Goal: Communication & Community: Answer question/provide support

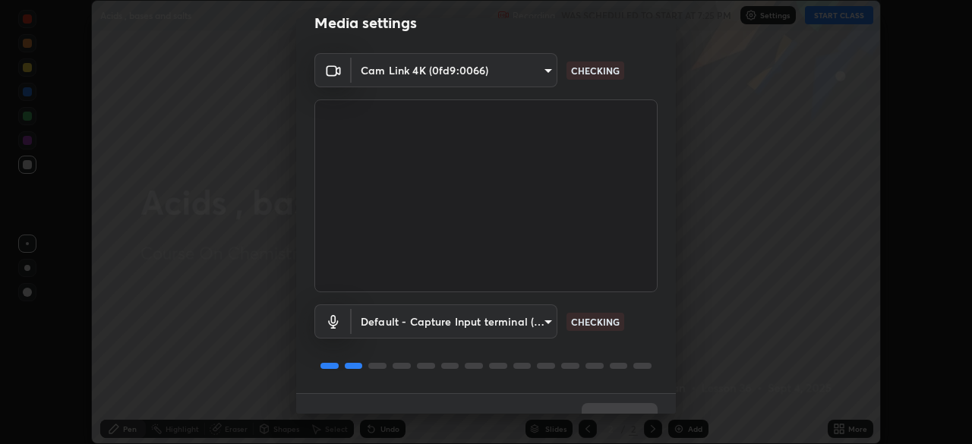
scroll to position [54, 0]
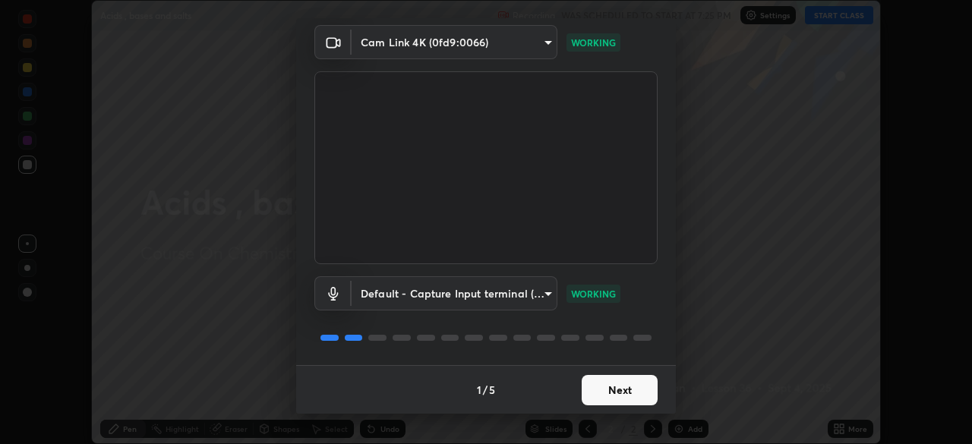
click at [597, 394] on button "Next" at bounding box center [620, 390] width 76 height 30
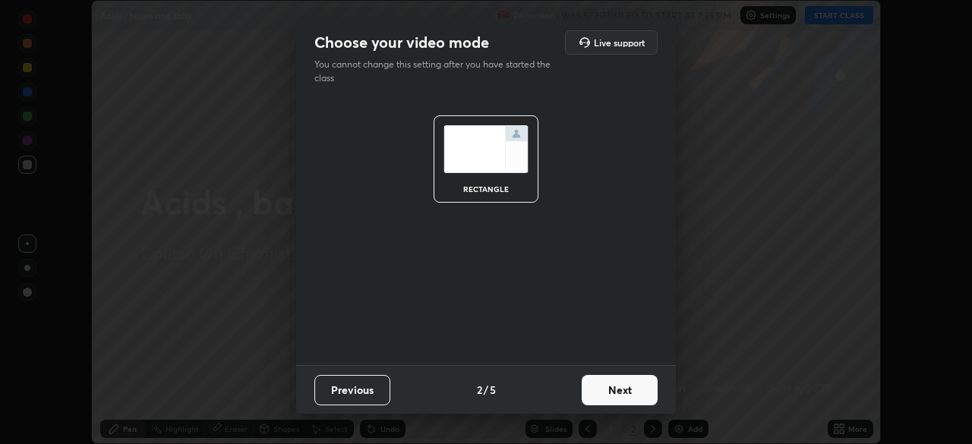
scroll to position [0, 0]
click at [598, 390] on button "Next" at bounding box center [620, 390] width 76 height 30
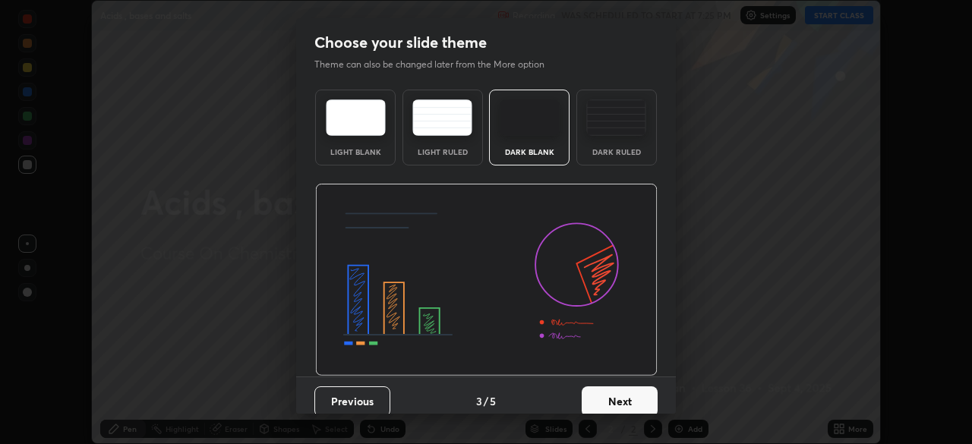
click at [598, 394] on button "Next" at bounding box center [620, 402] width 76 height 30
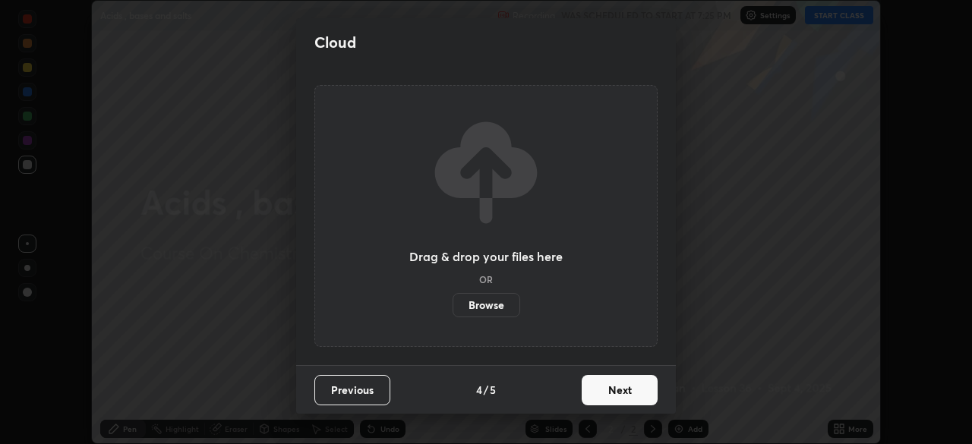
click at [598, 395] on button "Next" at bounding box center [620, 390] width 76 height 30
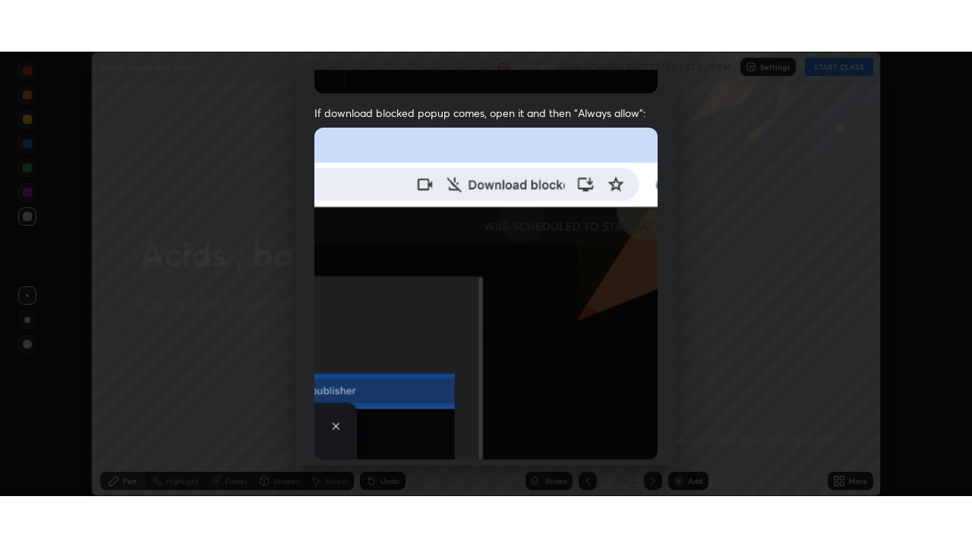
scroll to position [364, 0]
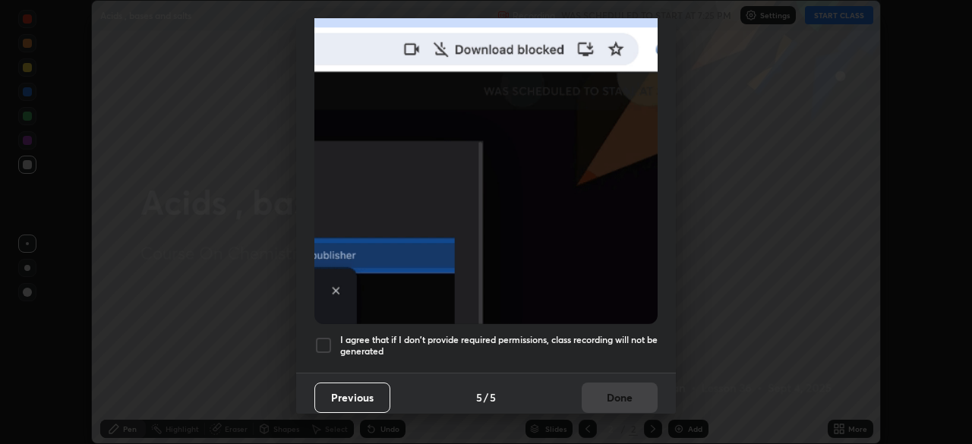
click at [321, 336] on div at bounding box center [323, 345] width 18 height 18
click at [601, 390] on button "Done" at bounding box center [620, 398] width 76 height 30
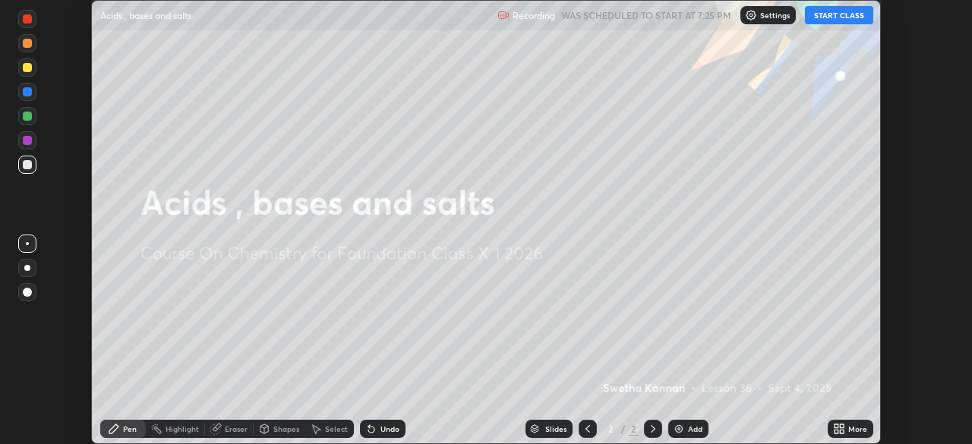
click at [832, 17] on button "START CLASS" at bounding box center [839, 15] width 68 height 18
click at [838, 428] on icon at bounding box center [837, 426] width 4 height 4
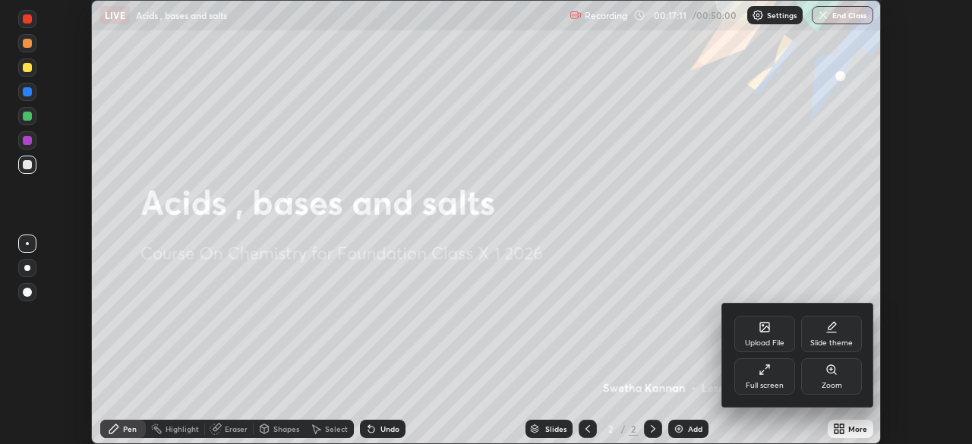
click at [769, 376] on div "Full screen" at bounding box center [764, 376] width 61 height 36
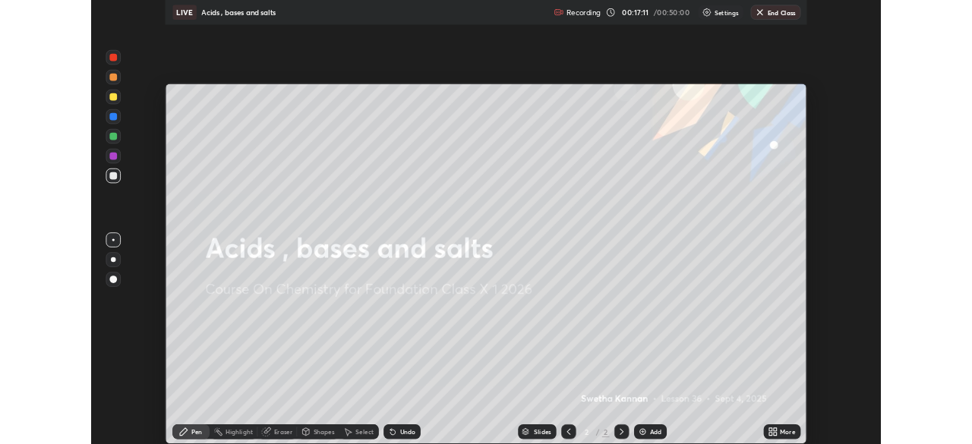
scroll to position [547, 972]
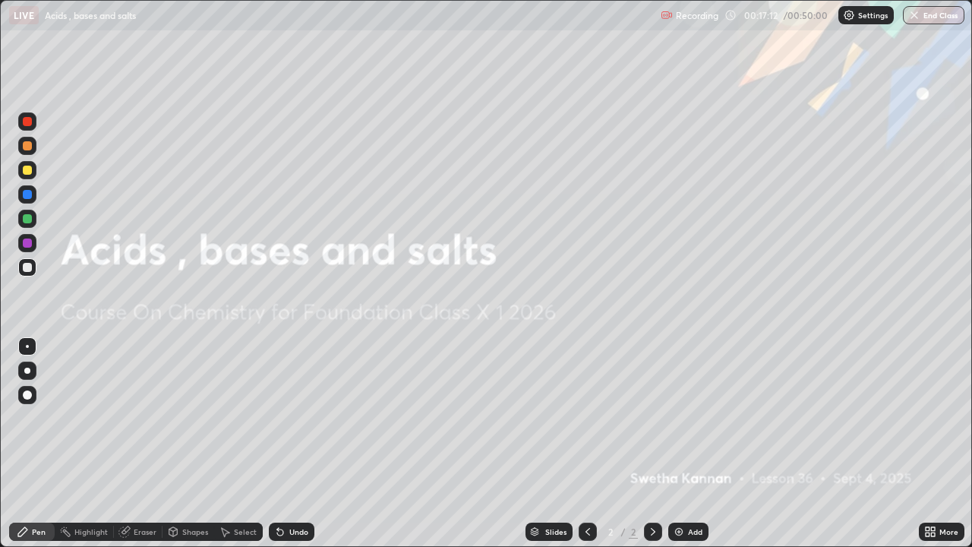
click at [685, 443] on div "Add" at bounding box center [688, 531] width 40 height 18
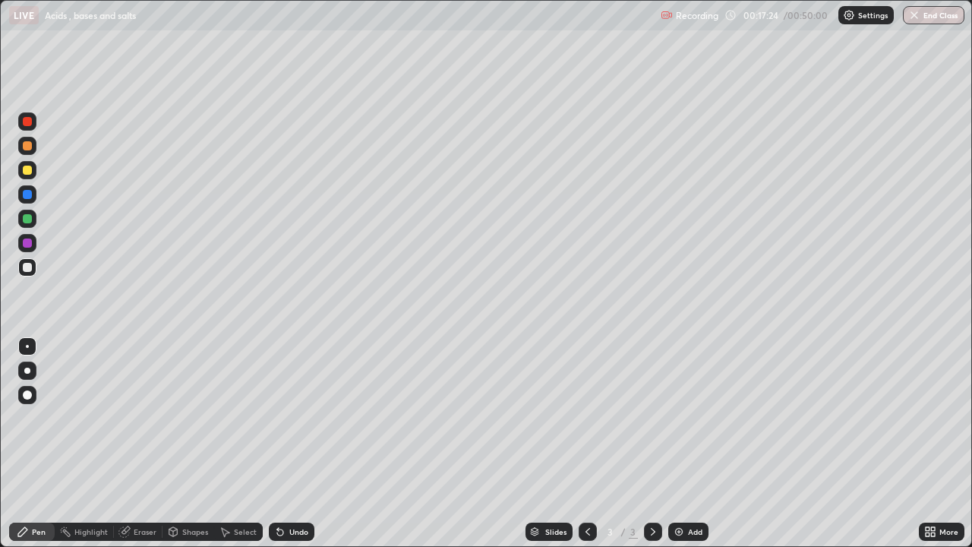
click at [22, 245] on div at bounding box center [27, 243] width 18 height 18
click at [24, 223] on div at bounding box center [27, 219] width 18 height 18
click at [26, 273] on div at bounding box center [27, 267] width 18 height 18
click at [28, 226] on div at bounding box center [27, 219] width 18 height 18
click at [27, 270] on div at bounding box center [27, 267] width 9 height 9
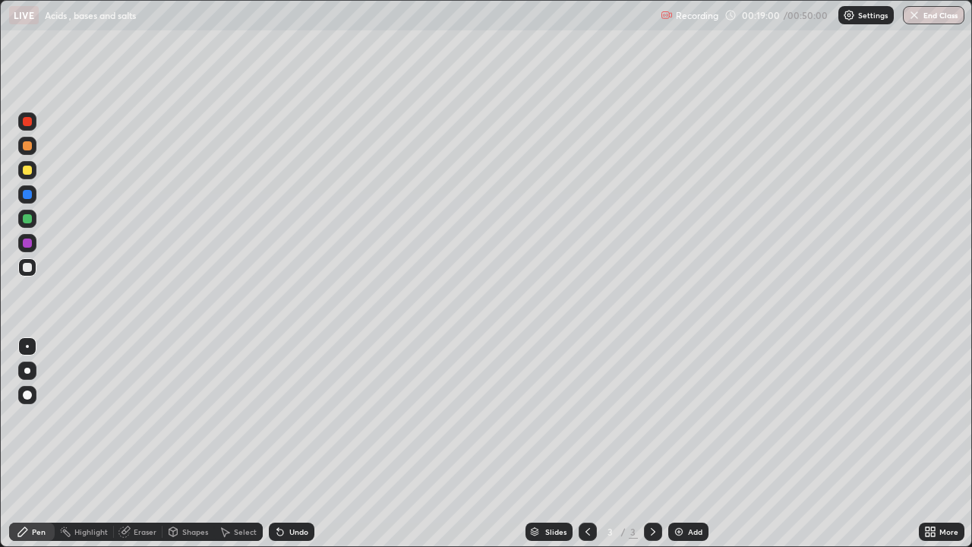
click at [27, 219] on div at bounding box center [27, 218] width 9 height 9
click at [27, 267] on div at bounding box center [27, 267] width 9 height 9
click at [24, 241] on div at bounding box center [27, 242] width 9 height 9
click at [26, 245] on div at bounding box center [27, 242] width 9 height 9
click at [28, 198] on div at bounding box center [27, 194] width 9 height 9
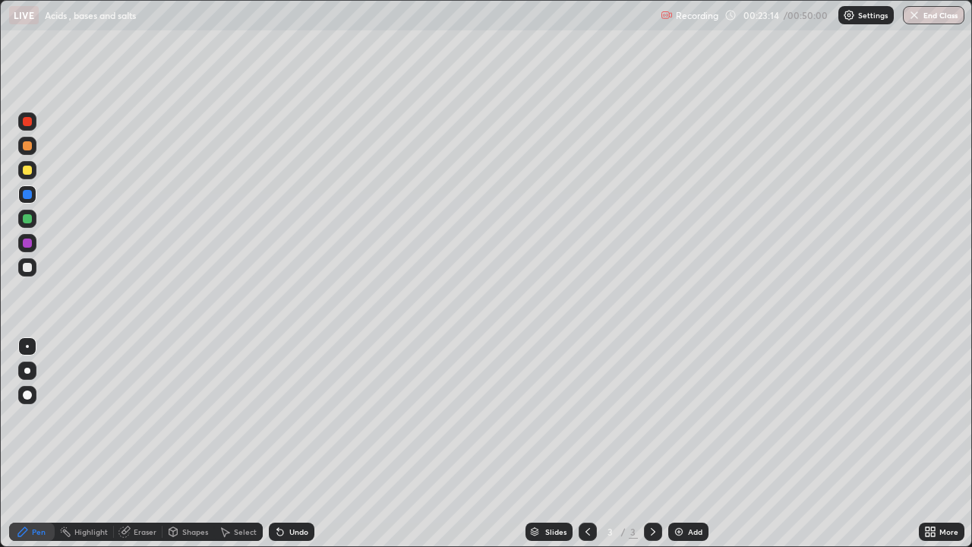
click at [689, 443] on div "Add" at bounding box center [695, 532] width 14 height 8
click at [20, 219] on div at bounding box center [27, 219] width 18 height 18
click at [297, 443] on div "Undo" at bounding box center [298, 532] width 19 height 8
click at [295, 443] on div "Undo" at bounding box center [298, 532] width 19 height 8
click at [294, 443] on div "Undo" at bounding box center [298, 532] width 19 height 8
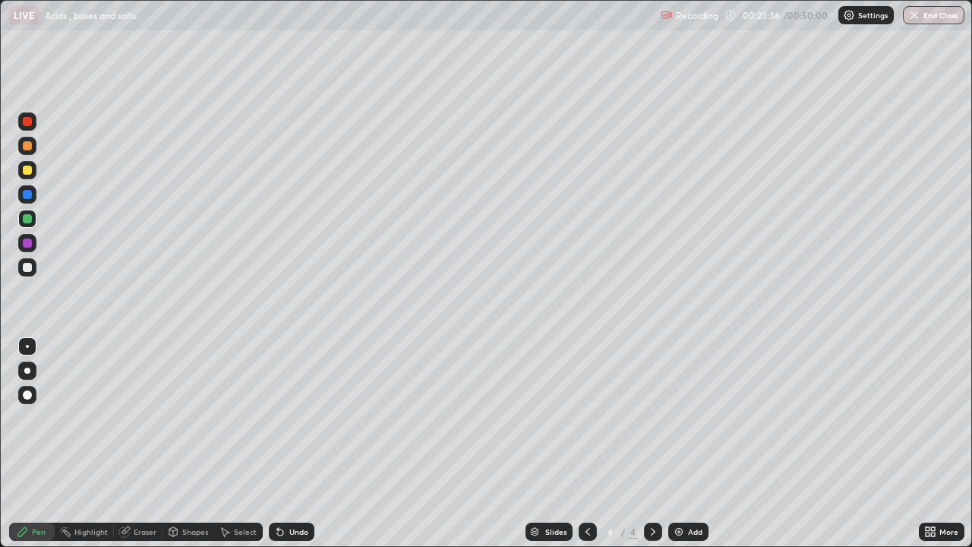
click at [290, 443] on div "Undo" at bounding box center [298, 532] width 19 height 8
click at [27, 175] on div at bounding box center [27, 170] width 18 height 18
click at [29, 121] on div at bounding box center [27, 121] width 9 height 9
click at [30, 173] on div at bounding box center [27, 170] width 9 height 9
click at [27, 122] on div at bounding box center [27, 121] width 9 height 9
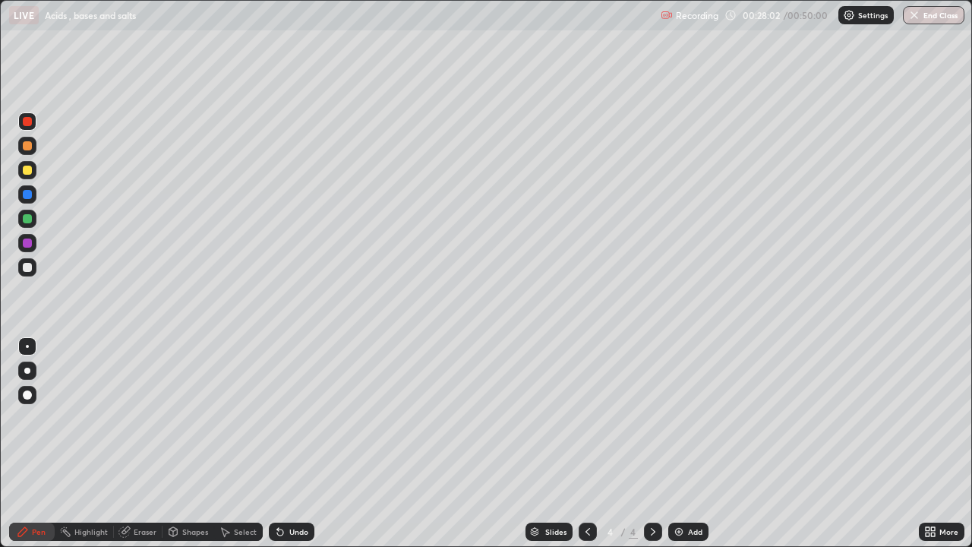
click at [27, 175] on div at bounding box center [27, 170] width 18 height 18
click at [296, 443] on div "Undo" at bounding box center [298, 532] width 19 height 8
click at [298, 443] on div "Undo" at bounding box center [298, 532] width 19 height 8
click at [301, 443] on div "Undo" at bounding box center [292, 531] width 46 height 18
click at [26, 245] on div at bounding box center [27, 242] width 9 height 9
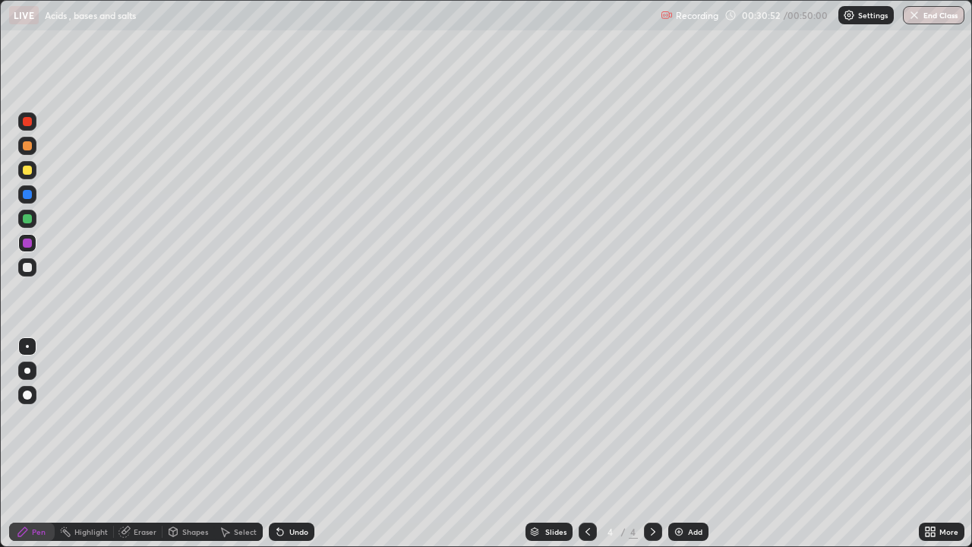
click at [688, 443] on div "Add" at bounding box center [695, 532] width 14 height 8
click at [30, 174] on div at bounding box center [27, 170] width 9 height 9
click at [27, 150] on div at bounding box center [27, 146] width 18 height 18
click at [30, 221] on div at bounding box center [27, 218] width 9 height 9
click at [674, 443] on img at bounding box center [679, 531] width 12 height 12
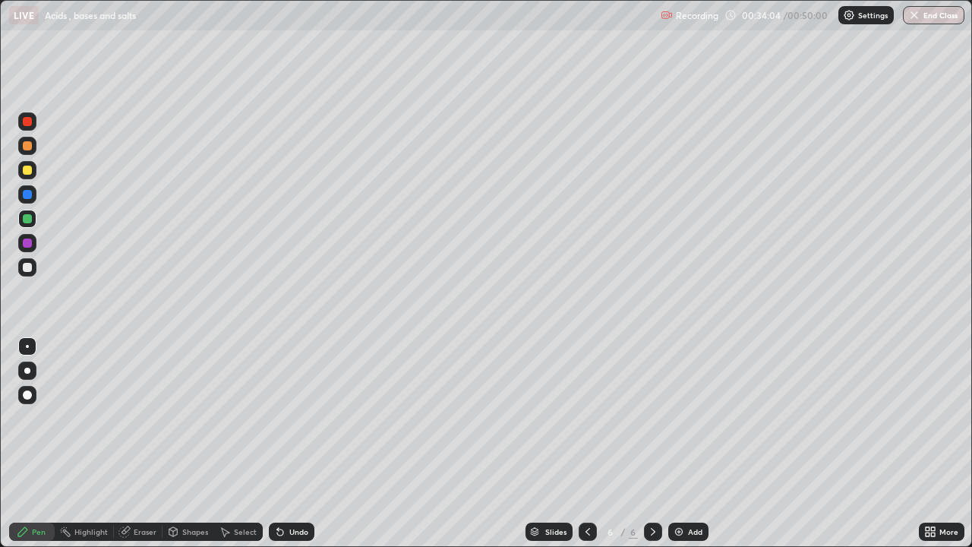
click at [31, 198] on div at bounding box center [27, 194] width 18 height 18
click at [27, 171] on div at bounding box center [27, 170] width 9 height 9
click at [677, 443] on img at bounding box center [679, 531] width 12 height 12
click at [24, 224] on div at bounding box center [27, 219] width 18 height 18
click at [28, 198] on div at bounding box center [27, 194] width 9 height 9
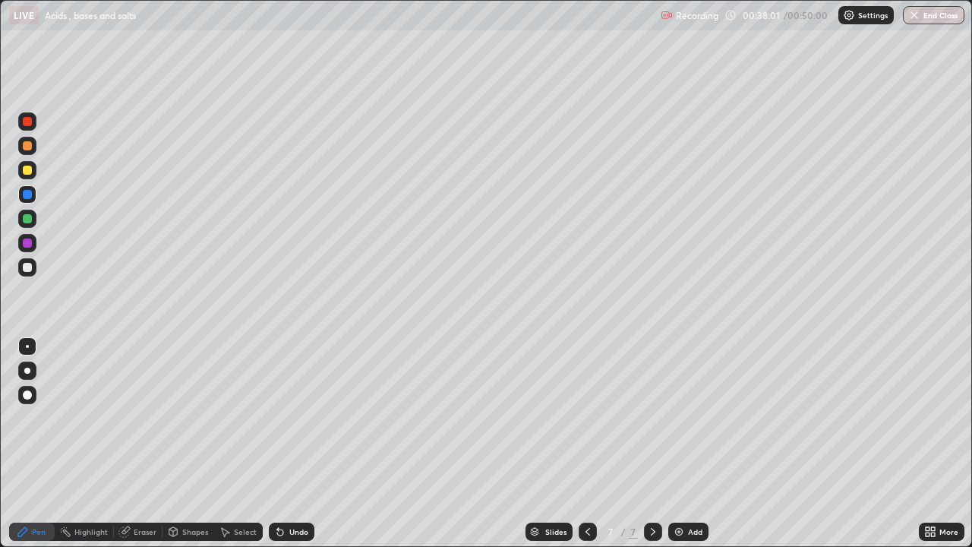
click at [26, 269] on div at bounding box center [27, 267] width 9 height 9
click at [24, 191] on div at bounding box center [27, 194] width 9 height 9
click at [27, 216] on div at bounding box center [27, 218] width 9 height 9
click at [678, 443] on img at bounding box center [679, 531] width 12 height 12
click at [27, 195] on div at bounding box center [27, 194] width 9 height 9
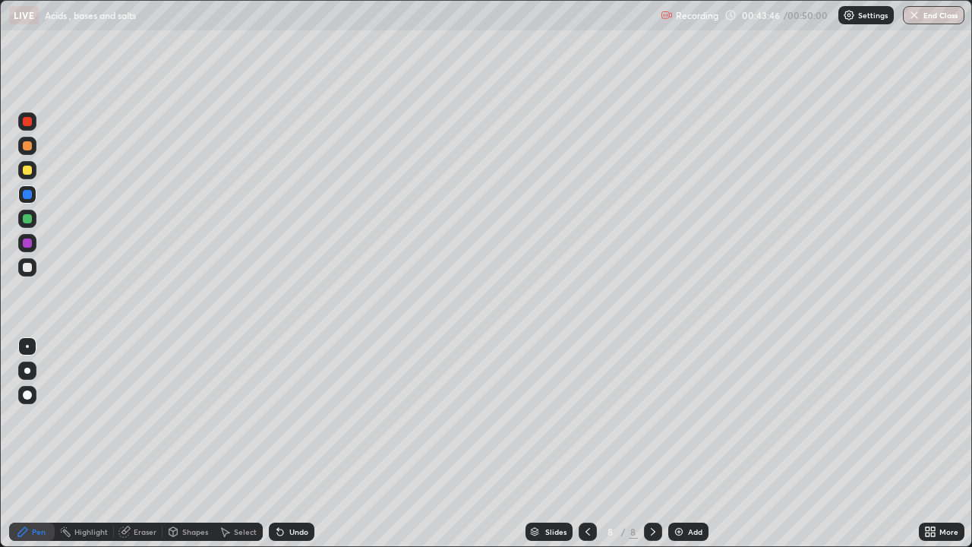
click at [588, 443] on div at bounding box center [588, 531] width 18 height 18
click at [681, 443] on img at bounding box center [679, 531] width 12 height 12
click at [586, 443] on icon at bounding box center [588, 531] width 12 height 12
click at [652, 443] on icon at bounding box center [653, 531] width 12 height 12
click at [658, 443] on div at bounding box center [653, 531] width 18 height 18
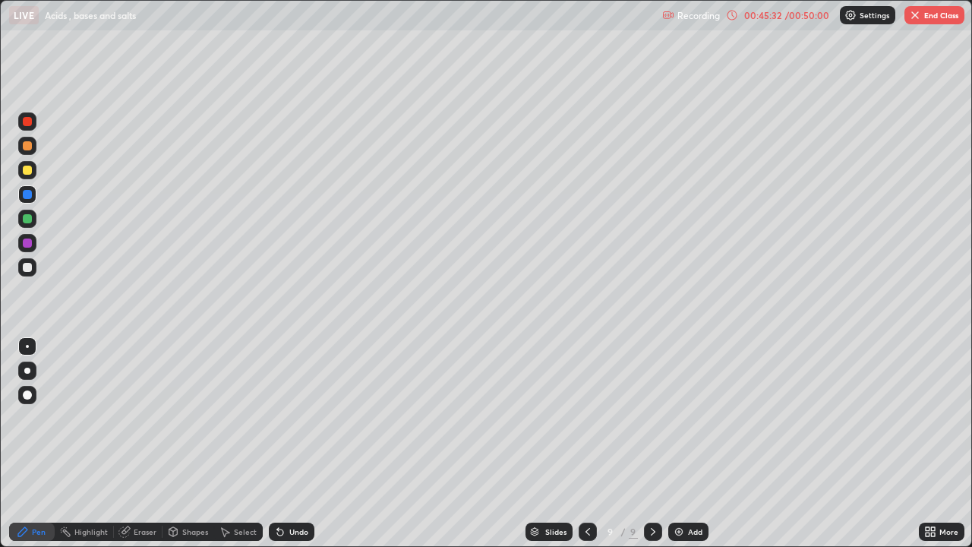
click at [26, 244] on div at bounding box center [27, 242] width 9 height 9
click at [27, 268] on div at bounding box center [27, 267] width 9 height 9
click at [685, 443] on div "Add" at bounding box center [688, 531] width 40 height 18
click at [31, 245] on div at bounding box center [27, 242] width 9 height 9
click at [25, 265] on div at bounding box center [27, 267] width 9 height 9
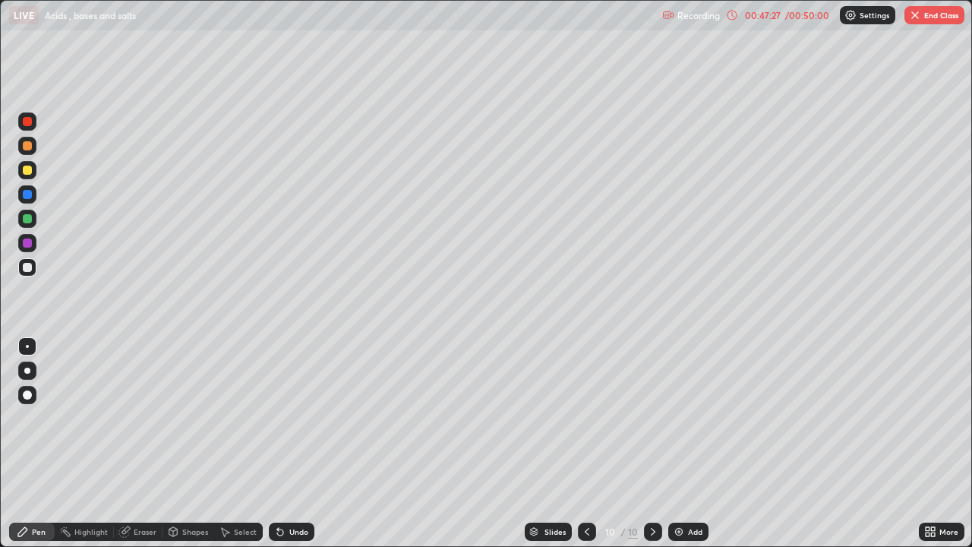
click at [137, 443] on div "Eraser" at bounding box center [145, 532] width 23 height 8
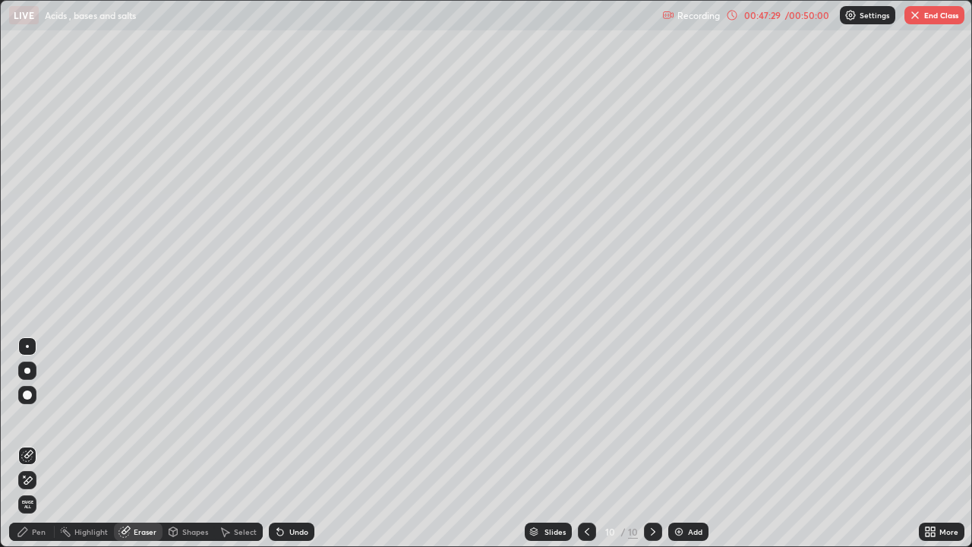
click at [37, 443] on div "Pen" at bounding box center [39, 532] width 14 height 8
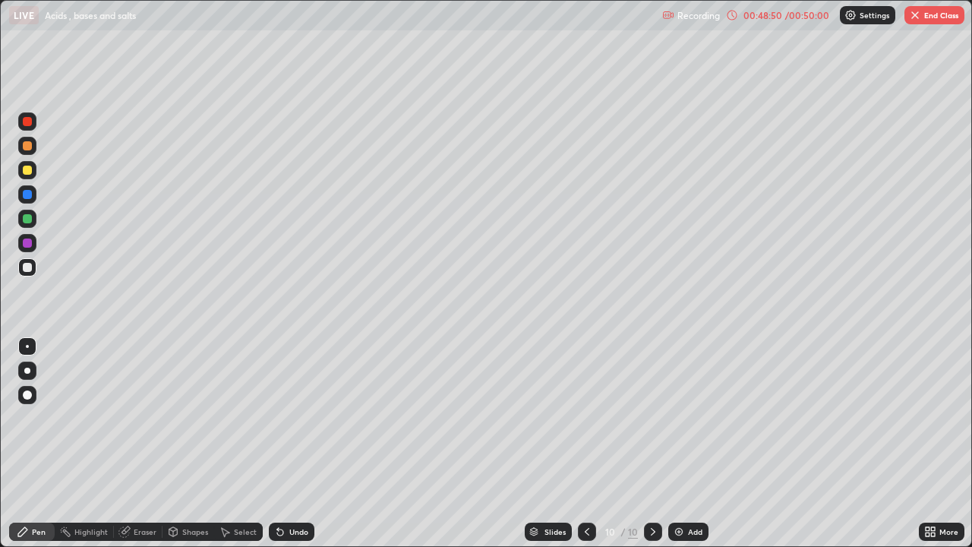
click at [928, 17] on button "End Class" at bounding box center [934, 15] width 60 height 18
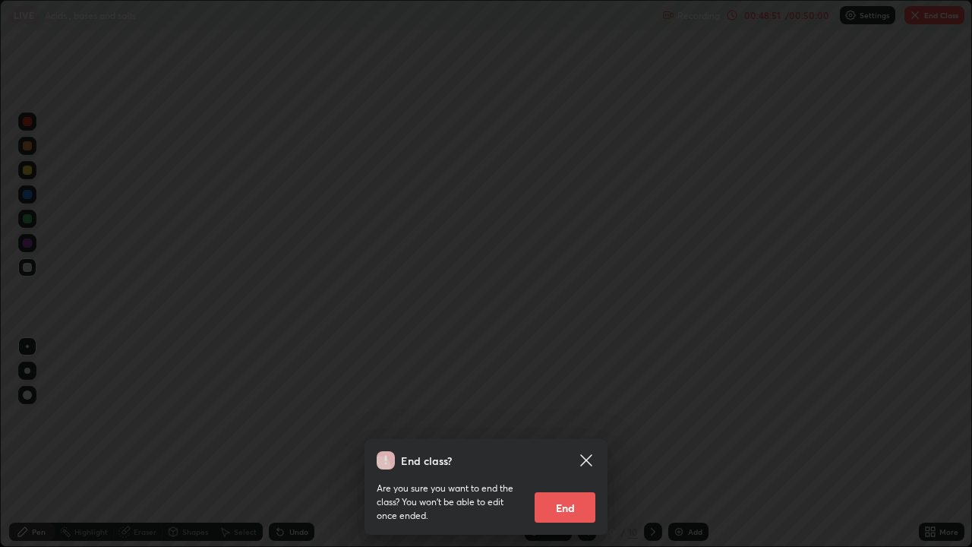
click at [569, 443] on button "End" at bounding box center [565, 507] width 61 height 30
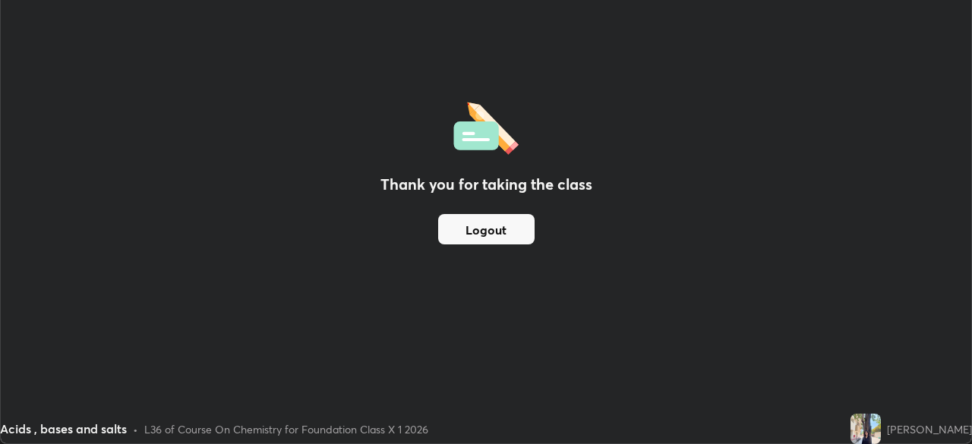
scroll to position [75490, 74962]
